Goal: Navigation & Orientation: Find specific page/section

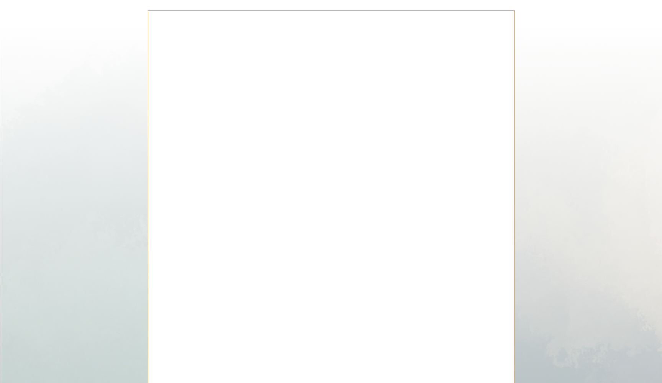
scroll to position [3006, 0]
click at [509, 259] on div at bounding box center [331, 205] width 367 height 389
click at [495, 236] on div at bounding box center [331, 205] width 367 height 389
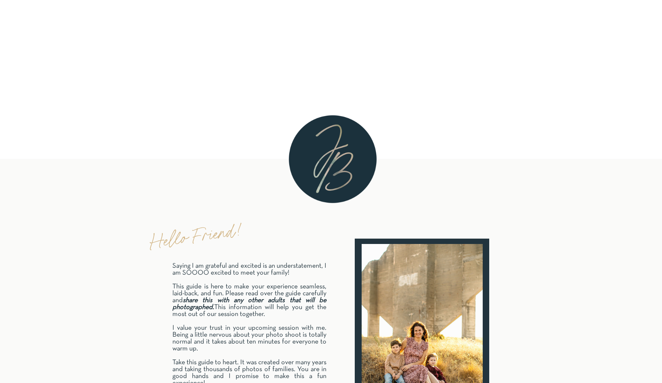
scroll to position [161, 0]
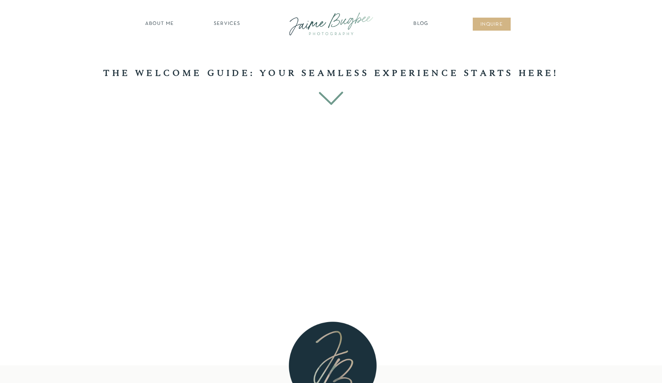
click at [420, 23] on nav "Blog" at bounding box center [421, 24] width 19 height 8
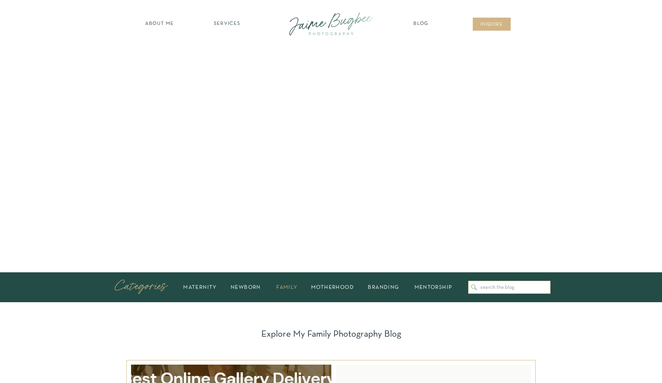
click at [291, 287] on h2 "family" at bounding box center [287, 287] width 31 height 5
